Goal: Task Accomplishment & Management: Manage account settings

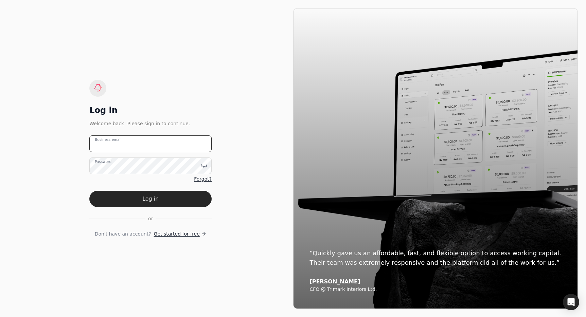
click at [175, 148] on email "Business email" at bounding box center [150, 143] width 122 height 17
type email "[EMAIL_ADDRESS][DOMAIN_NAME]"
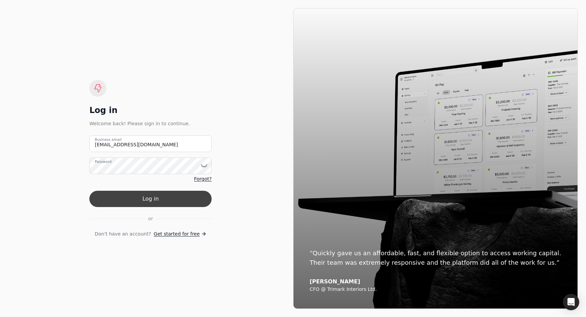
click at [173, 199] on button "Log in" at bounding box center [150, 199] width 122 height 16
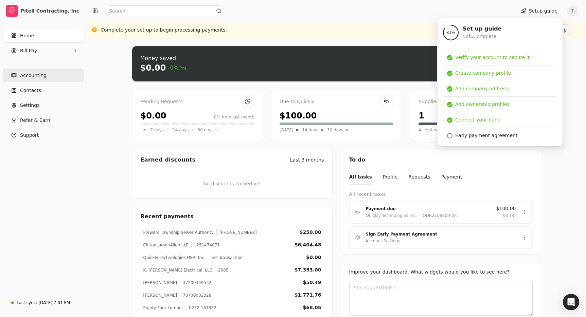
drag, startPoint x: 37, startPoint y: 75, endPoint x: 44, endPoint y: 78, distance: 7.9
click at [37, 75] on span "Accounting" at bounding box center [33, 75] width 26 height 7
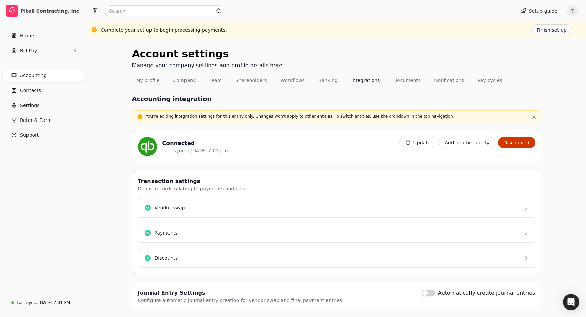
click at [48, 82] on link "Accounting" at bounding box center [43, 76] width 81 height 14
click at [433, 144] on button "Update" at bounding box center [417, 142] width 37 height 11
click at [533, 116] on button "button" at bounding box center [534, 117] width 8 height 8
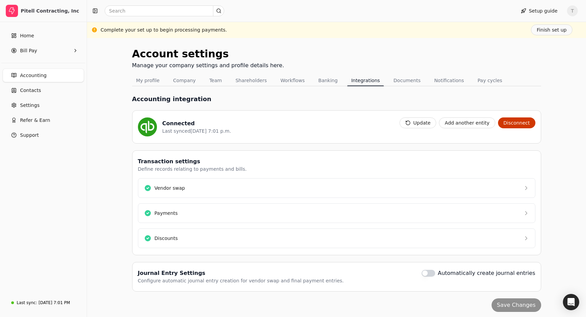
drag, startPoint x: 421, startPoint y: 123, endPoint x: 427, endPoint y: 125, distance: 6.1
click at [422, 123] on button "Update" at bounding box center [417, 122] width 37 height 11
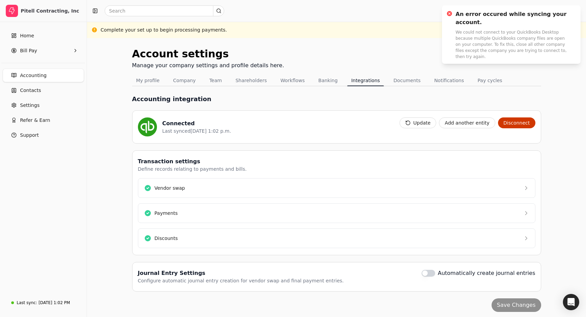
drag, startPoint x: 429, startPoint y: 122, endPoint x: 326, endPoint y: 127, distance: 102.7
click at [429, 122] on button "Update" at bounding box center [417, 122] width 37 height 11
click at [571, 13] on icon "Notifications (F8)" at bounding box center [573, 12] width 5 height 5
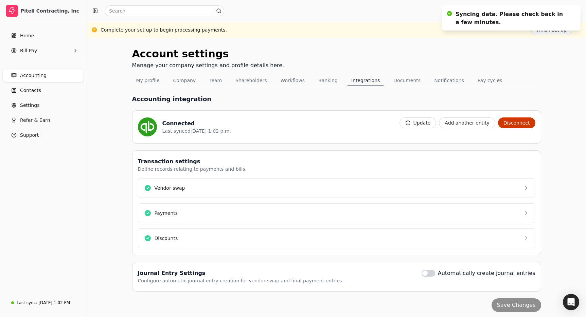
click at [390, 62] on div "Account settings Manage your company settings and profile details here." at bounding box center [336, 60] width 409 height 29
click at [42, 49] on Pay "Bill Pay" at bounding box center [43, 51] width 81 height 14
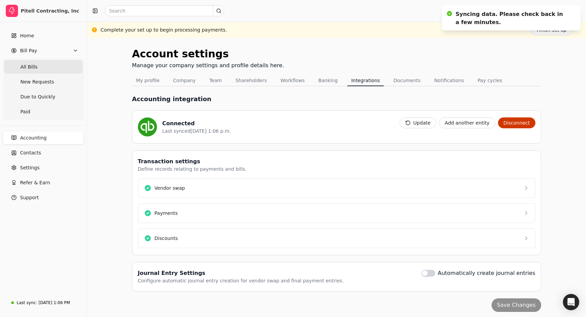
click at [42, 64] on Bills "All Bills" at bounding box center [43, 67] width 78 height 14
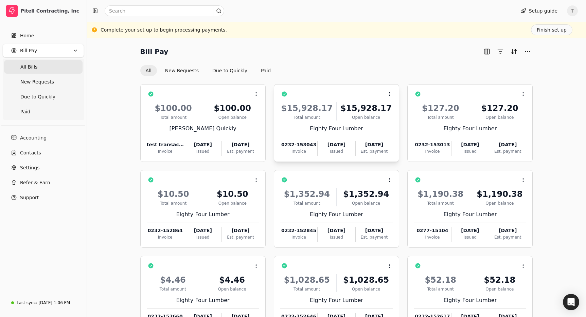
drag, startPoint x: 341, startPoint y: 60, endPoint x: 320, endPoint y: 97, distance: 42.1
click at [340, 60] on div "Bill Pay All New Requests Due to Quickly Paid" at bounding box center [336, 61] width 393 height 30
click at [256, 93] on icon at bounding box center [255, 93] width 5 height 5
drag, startPoint x: 334, startPoint y: 49, endPoint x: 318, endPoint y: 41, distance: 17.8
click at [330, 47] on div "Bill Pay" at bounding box center [336, 51] width 393 height 11
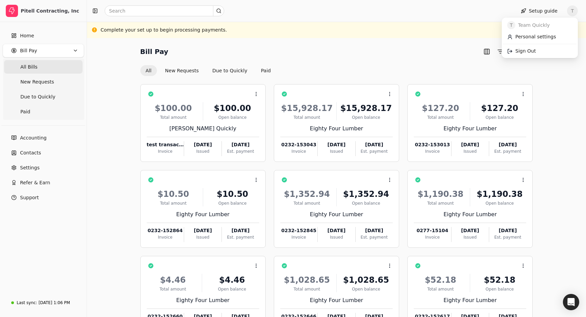
click at [570, 12] on span "T" at bounding box center [572, 10] width 11 height 11
click at [544, 52] on link "Sign Out" at bounding box center [539, 51] width 73 height 11
